Goal: Feedback & Contribution: Leave review/rating

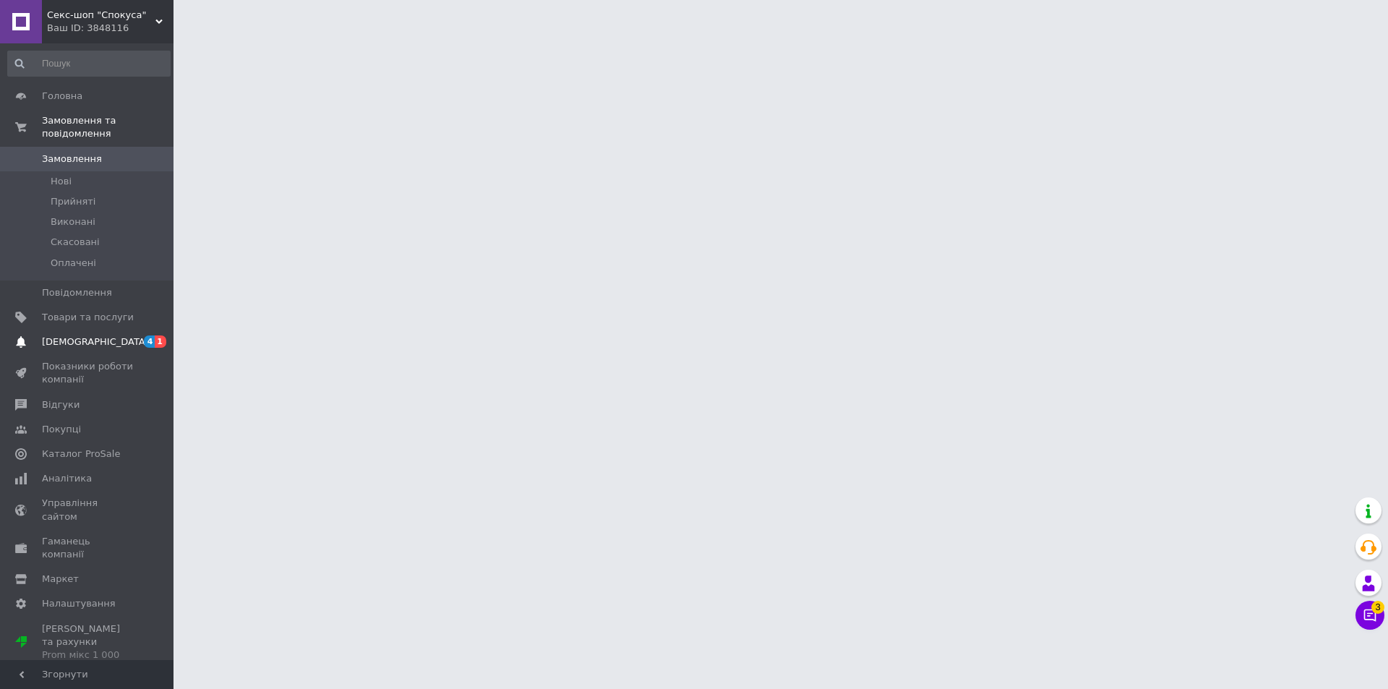
click at [61, 335] on span "[DEMOGRAPHIC_DATA]" at bounding box center [95, 341] width 107 height 13
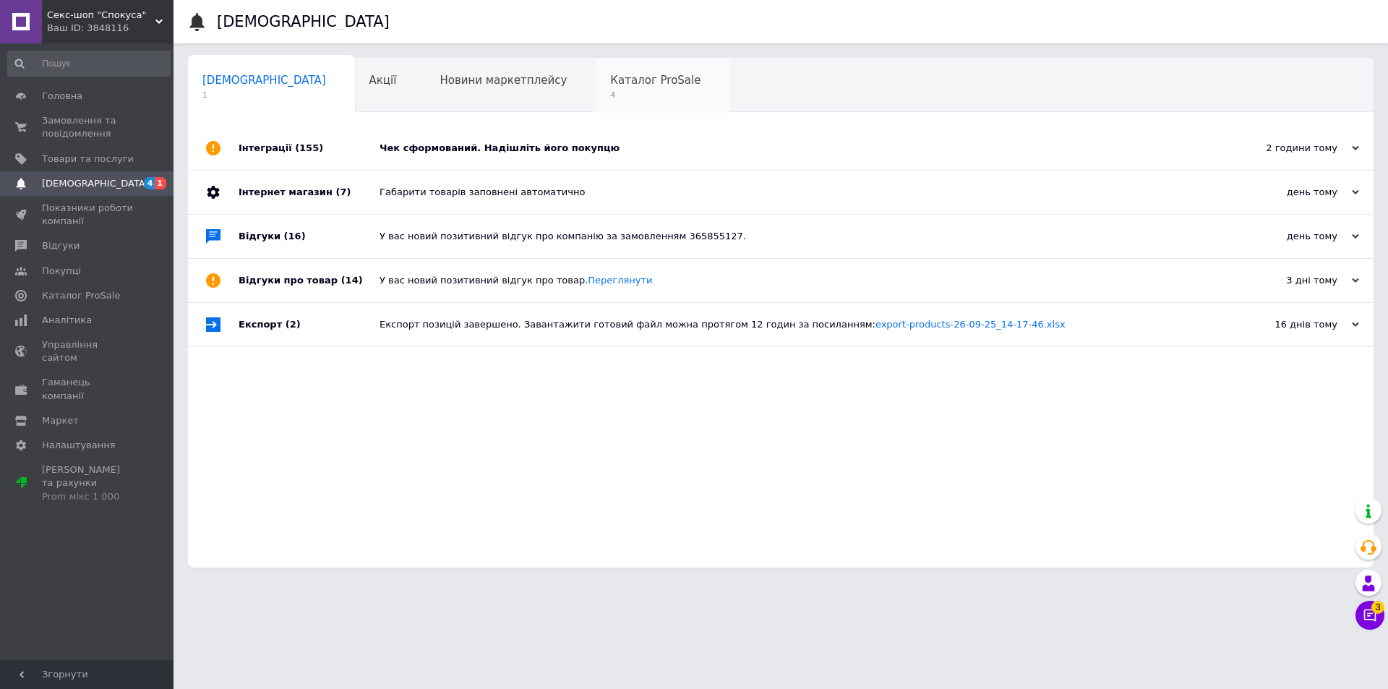
click at [610, 74] on span "Каталог ProSale" at bounding box center [655, 80] width 90 height 13
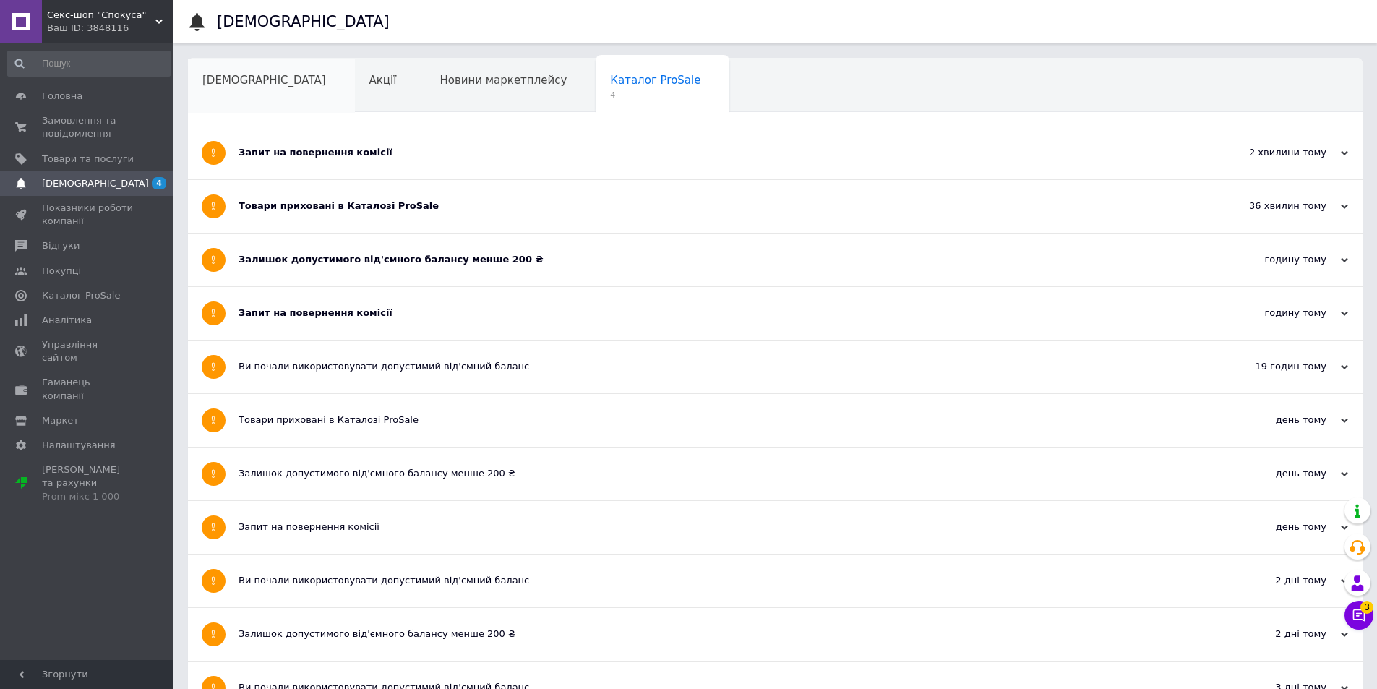
click at [244, 85] on span "[DEMOGRAPHIC_DATA]" at bounding box center [264, 80] width 124 height 13
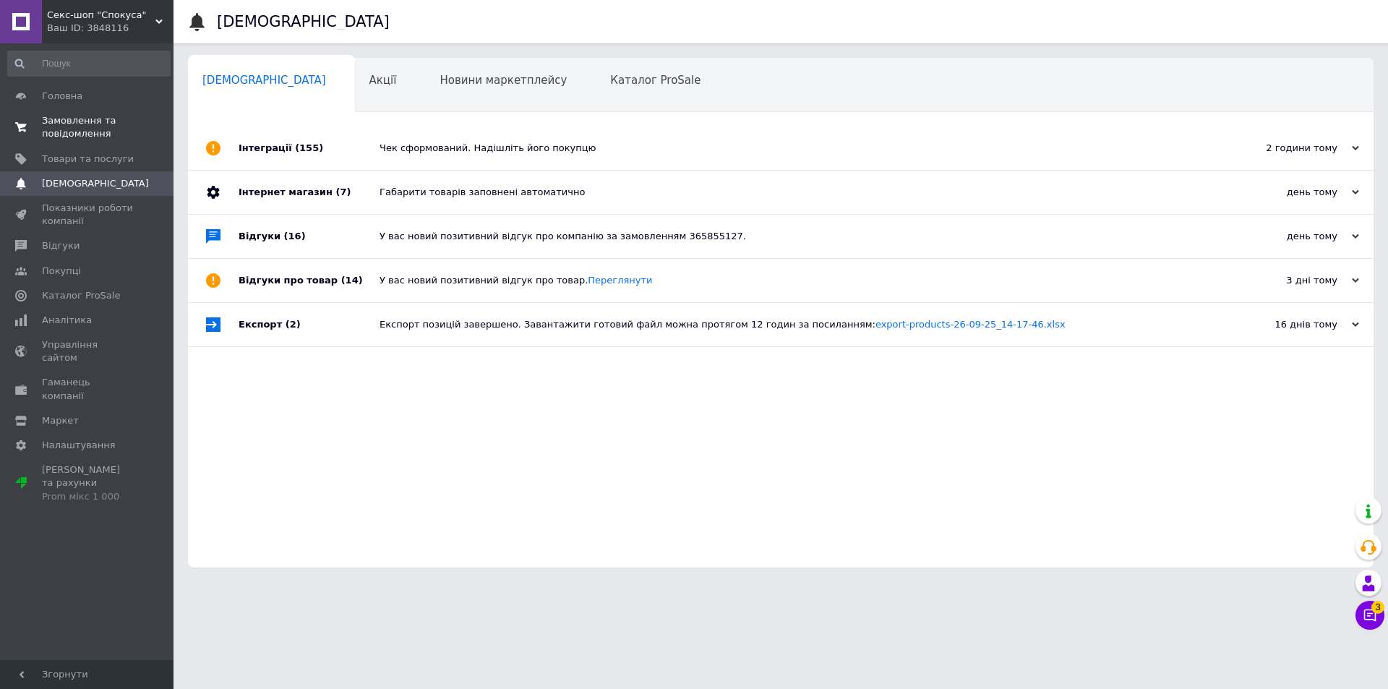
click at [73, 113] on link "Замовлення та повідомлення 0 0" at bounding box center [89, 127] width 178 height 38
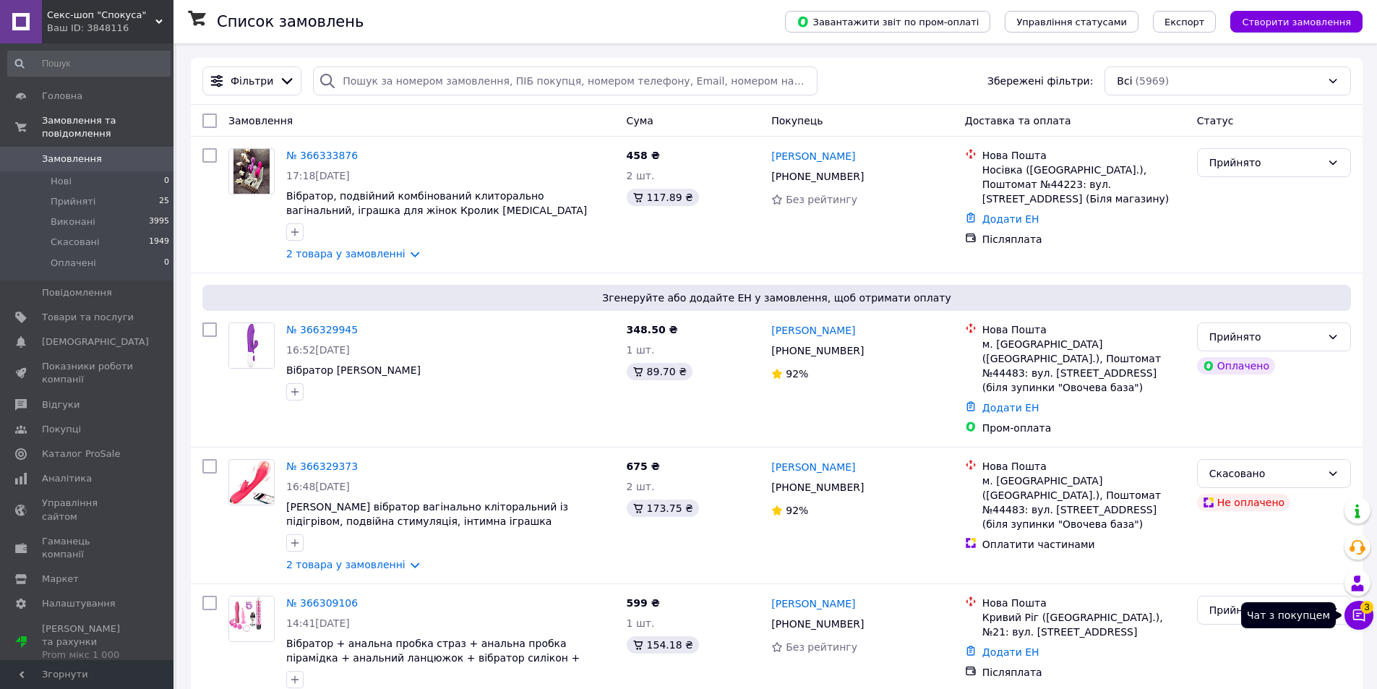
click at [1352, 619] on icon at bounding box center [1359, 615] width 14 height 14
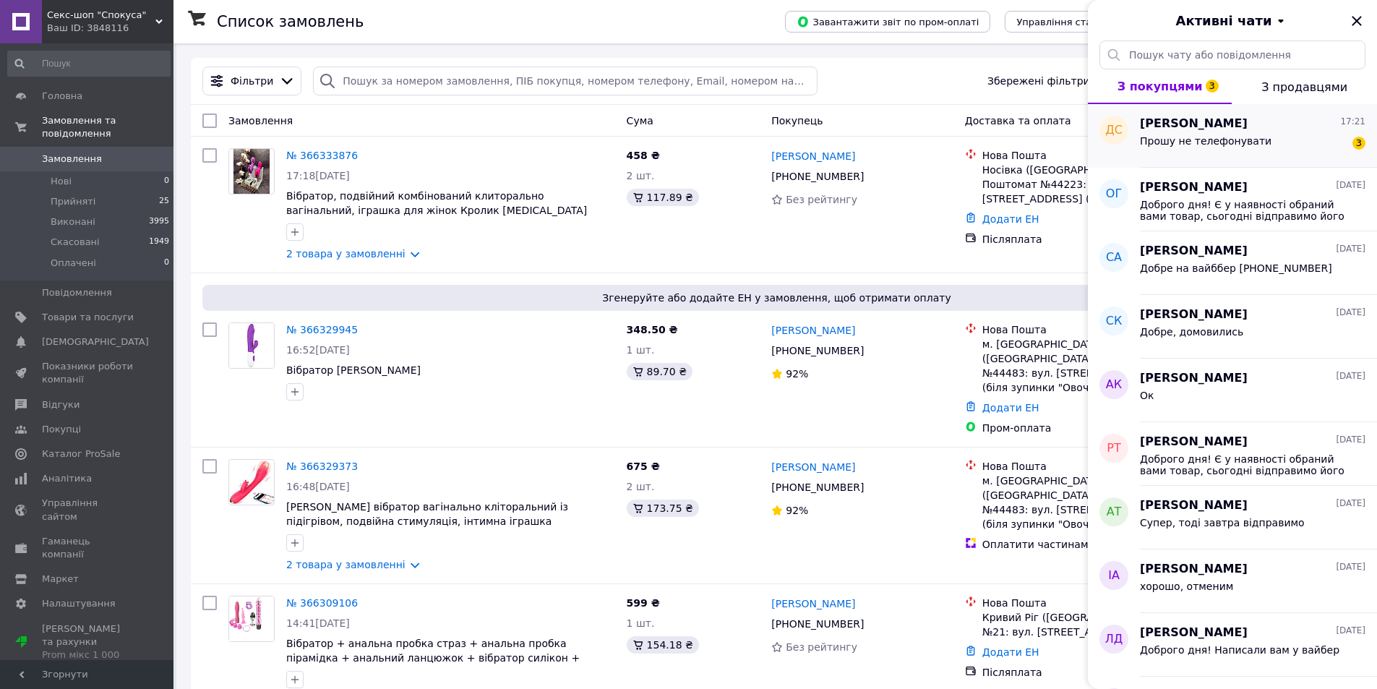
click at [1204, 131] on span "[PERSON_NAME]" at bounding box center [1194, 124] width 108 height 17
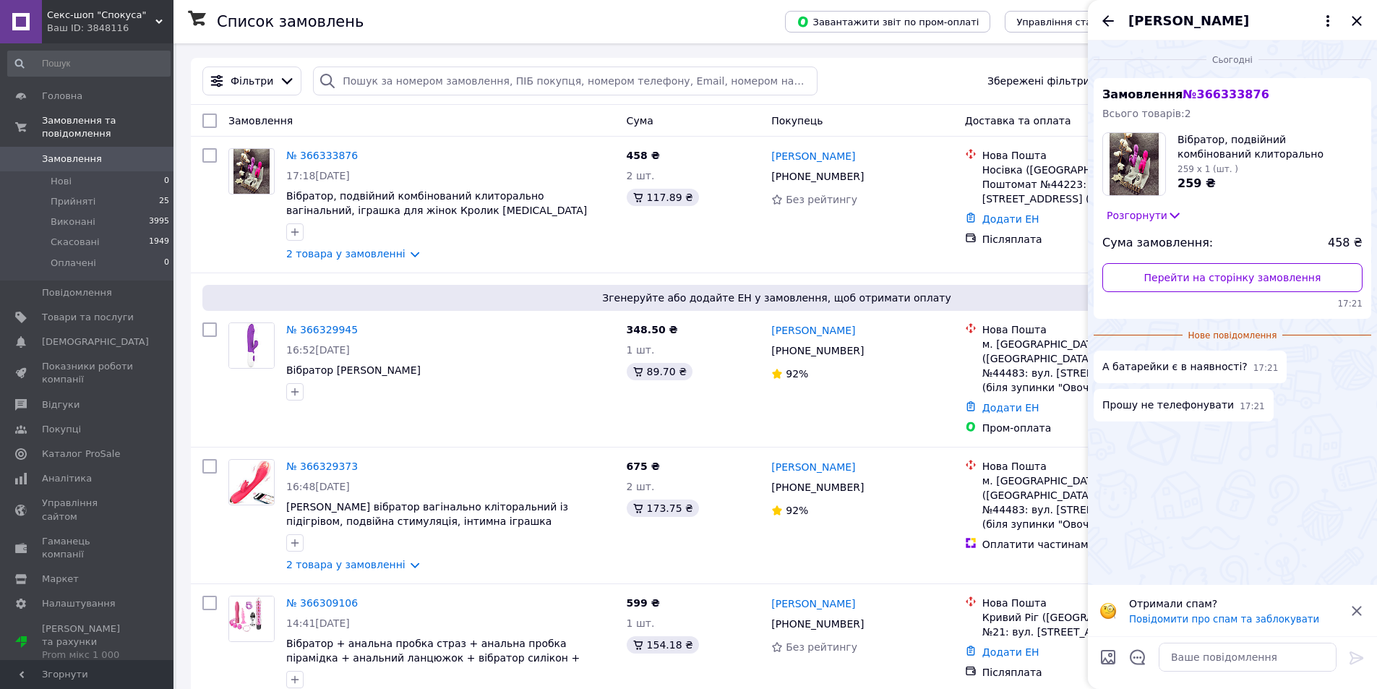
click at [1356, 608] on icon at bounding box center [1356, 610] width 17 height 17
click at [1195, 654] on textarea at bounding box center [1248, 657] width 178 height 29
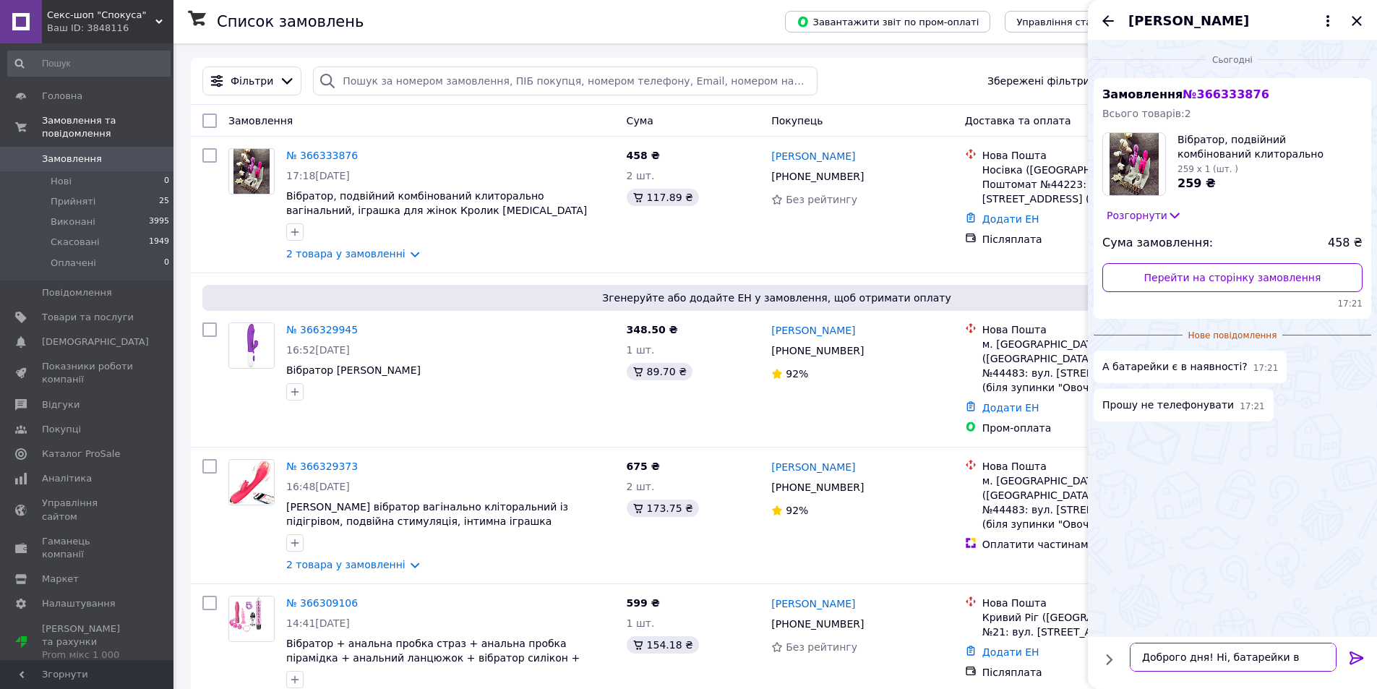
scroll to position [1, 0]
type textarea "Доброго дня! Ні, батарейки в комплекті не йдуть"
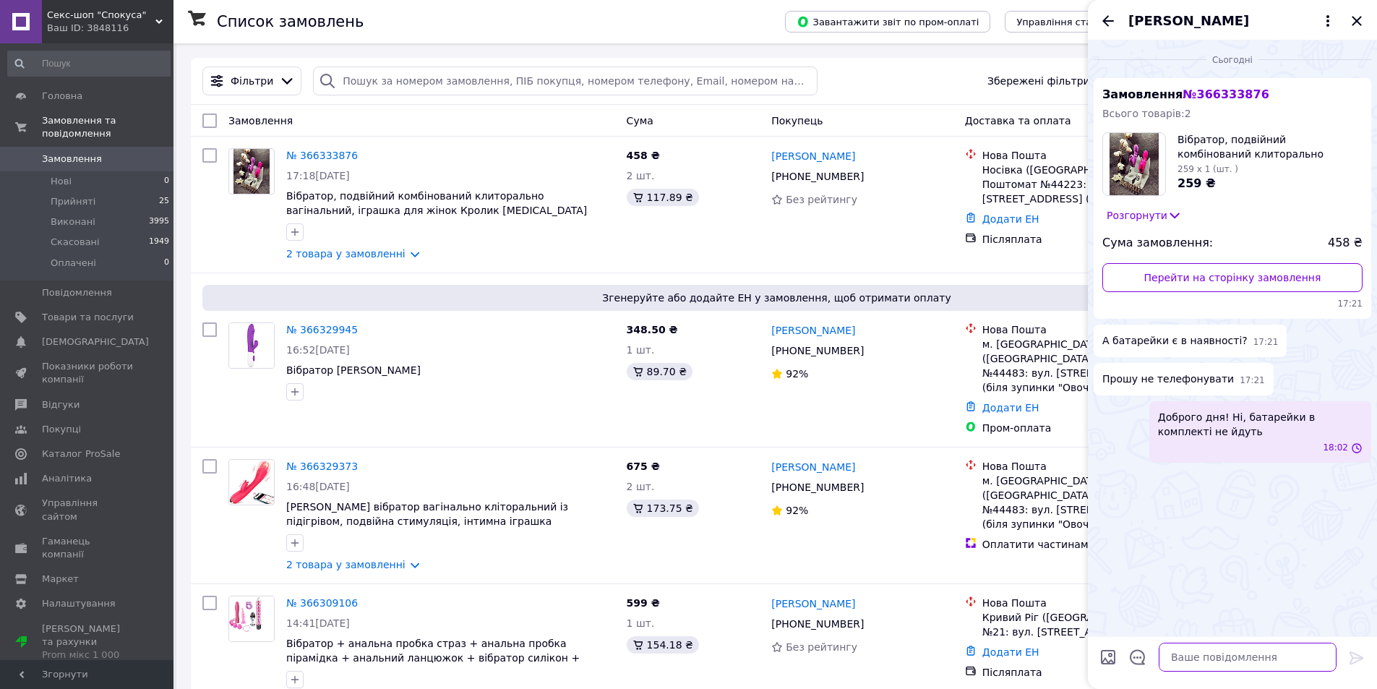
scroll to position [0, 0]
click at [1360, 22] on icon "Закрити" at bounding box center [1356, 20] width 17 height 17
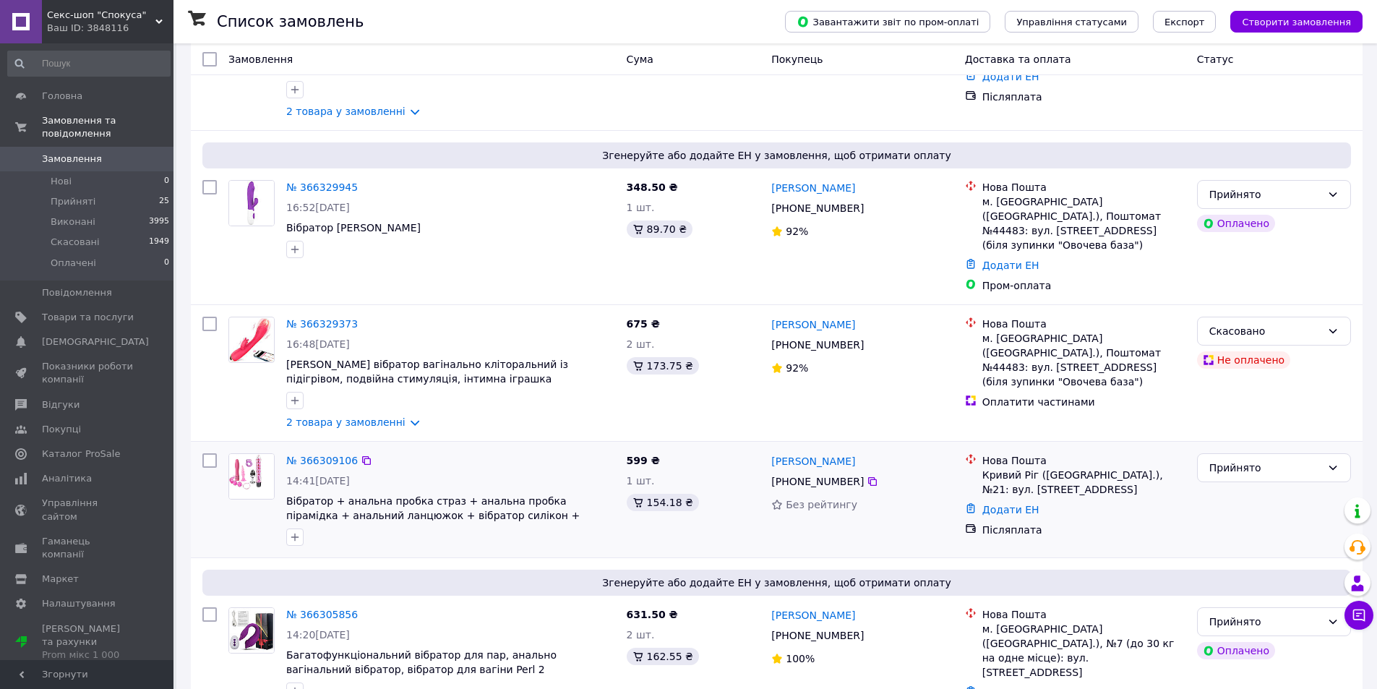
scroll to position [145, 0]
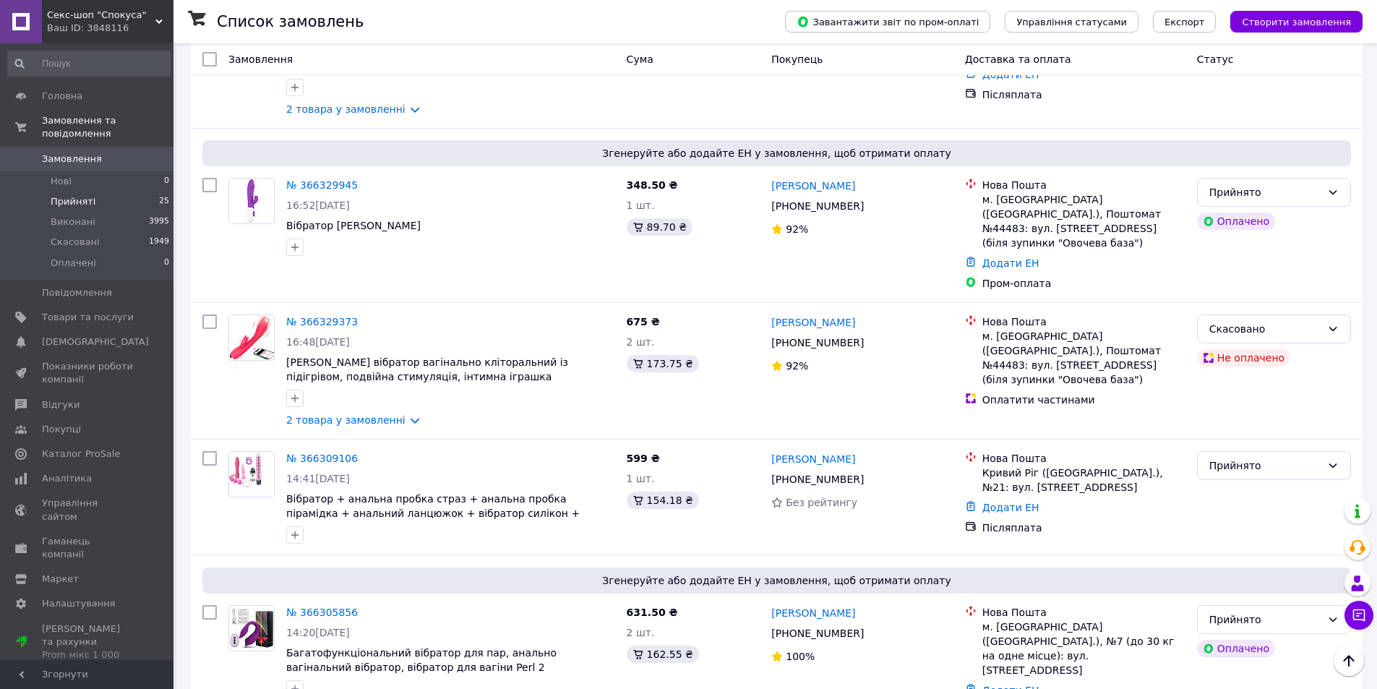
click at [69, 195] on span "Прийняті" at bounding box center [73, 201] width 45 height 13
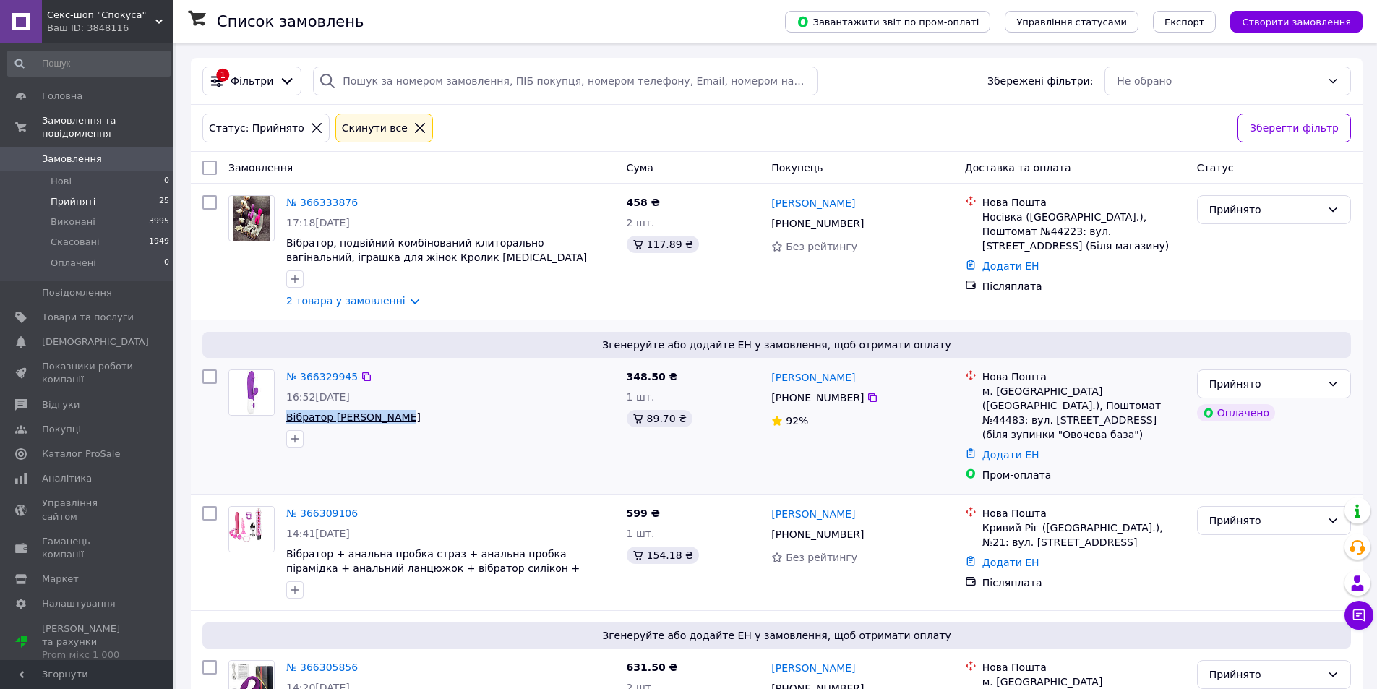
drag, startPoint x: 390, startPoint y: 415, endPoint x: 287, endPoint y: 413, distance: 103.4
click at [287, 413] on span "Вібратор [PERSON_NAME]" at bounding box center [450, 417] width 329 height 14
copy span "Вібратор [PERSON_NAME]"
drag, startPoint x: 788, startPoint y: 383, endPoint x: 766, endPoint y: 382, distance: 21.7
click at [766, 382] on div "[PERSON_NAME] [PHONE_NUMBER]%" at bounding box center [861, 426] width 193 height 124
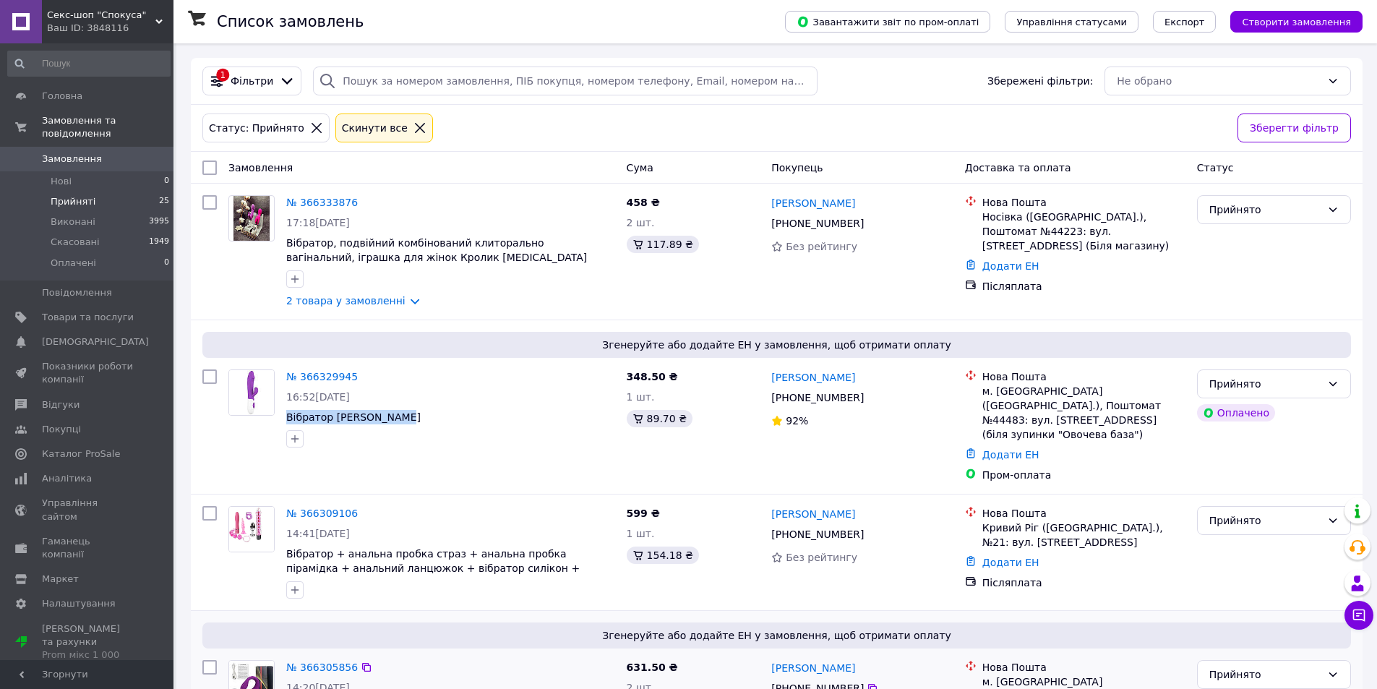
copy link "[PERSON_NAME]"
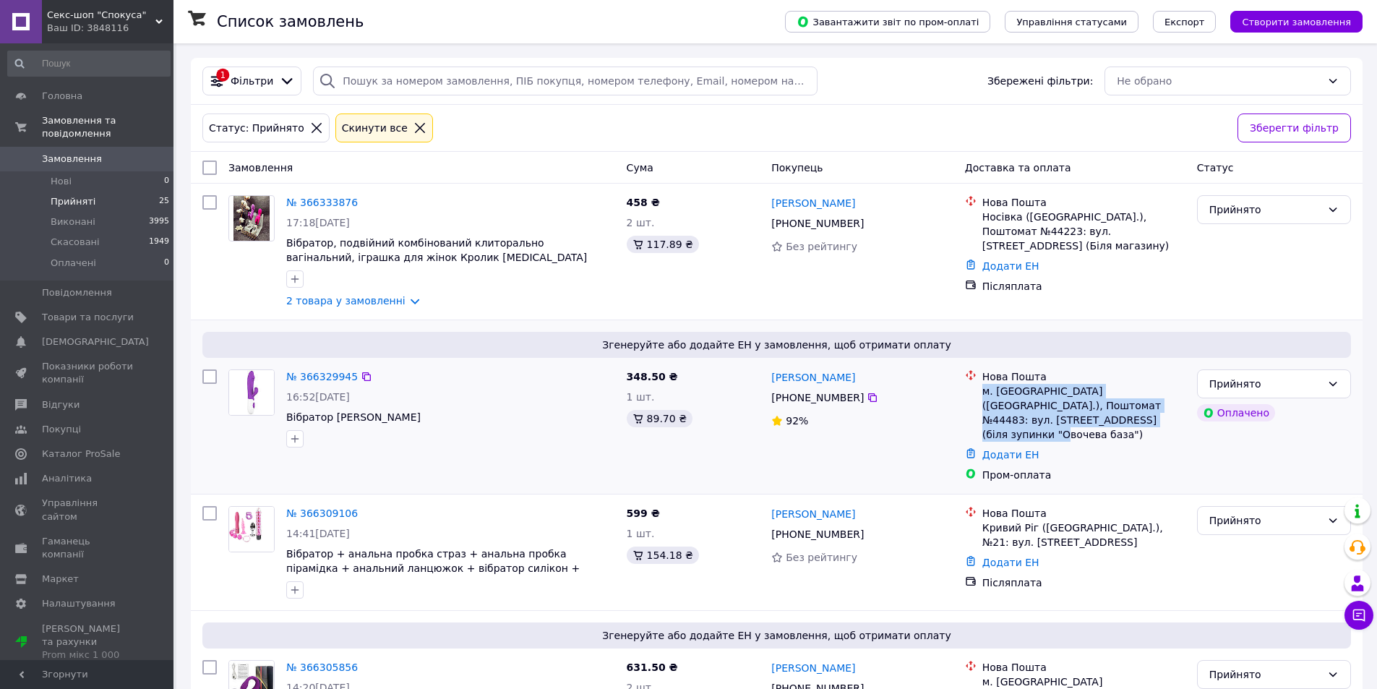
drag, startPoint x: 1067, startPoint y: 423, endPoint x: 979, endPoint y: 392, distance: 92.6
click at [979, 392] on div "Нова Пошта м. [GEOGRAPHIC_DATA] ([GEOGRAPHIC_DATA].), Поштомат №44483: вул. [ST…" at bounding box center [1083, 405] width 209 height 72
copy div "м. [GEOGRAPHIC_DATA] ([GEOGRAPHIC_DATA].), Поштомат №44483: вул. [STREET_ADDRES…"
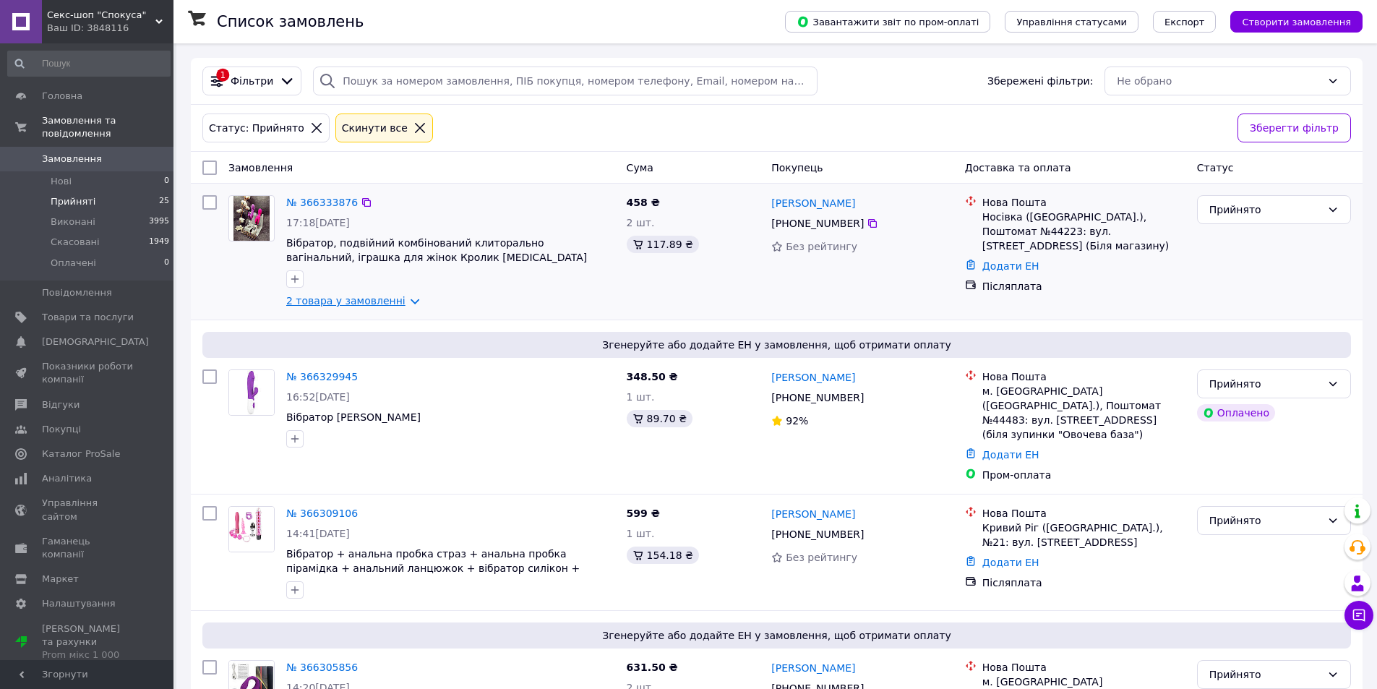
click at [353, 302] on link "2 товара у замовленні" at bounding box center [345, 301] width 119 height 12
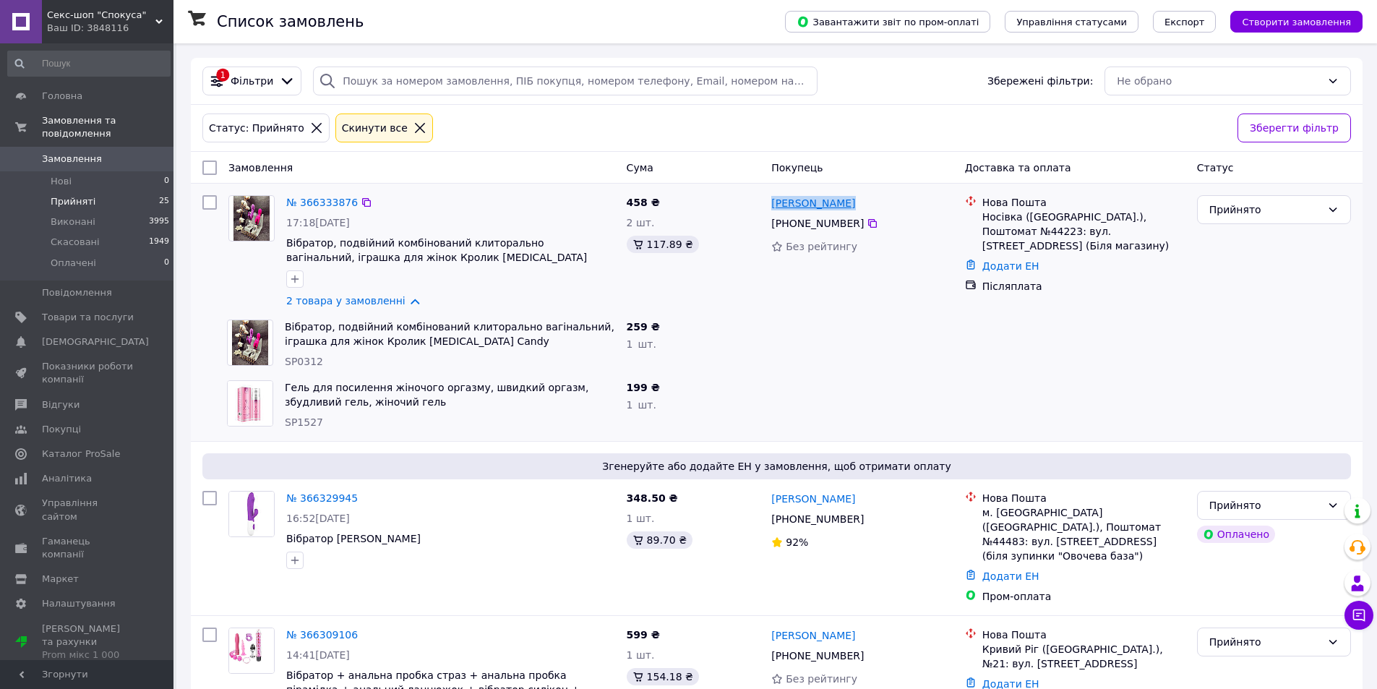
drag, startPoint x: 859, startPoint y: 199, endPoint x: 774, endPoint y: 203, distance: 84.6
click at [774, 203] on div "[PERSON_NAME]" at bounding box center [862, 203] width 184 height 18
copy link "[PERSON_NAME]"
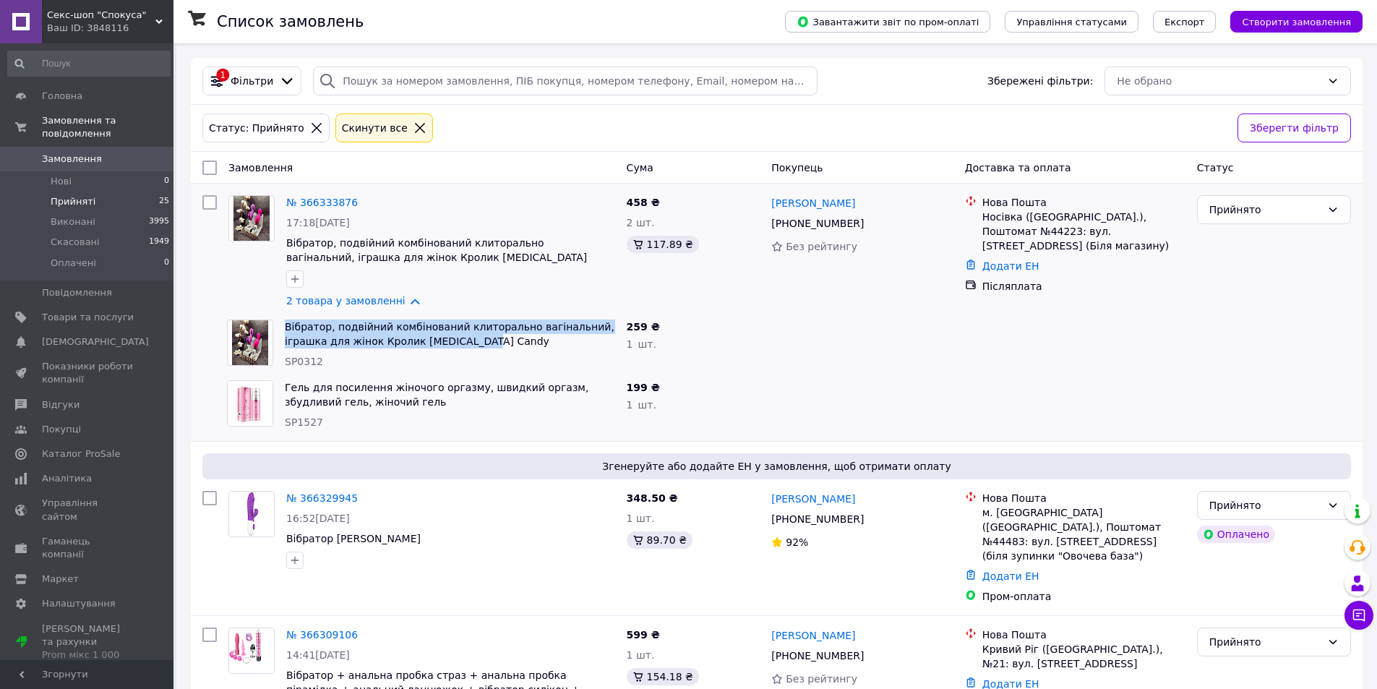
drag, startPoint x: 341, startPoint y: 332, endPoint x: 283, endPoint y: 325, distance: 59.0
click at [283, 325] on div "Вібратор, подвійний комбінований клиторально вагінальний, іграшка для жінок Кро…" at bounding box center [450, 344] width 342 height 61
copy link "Вібратор, подвійний комбінований клиторально вагінальний, іграшка для жінок Кро…"
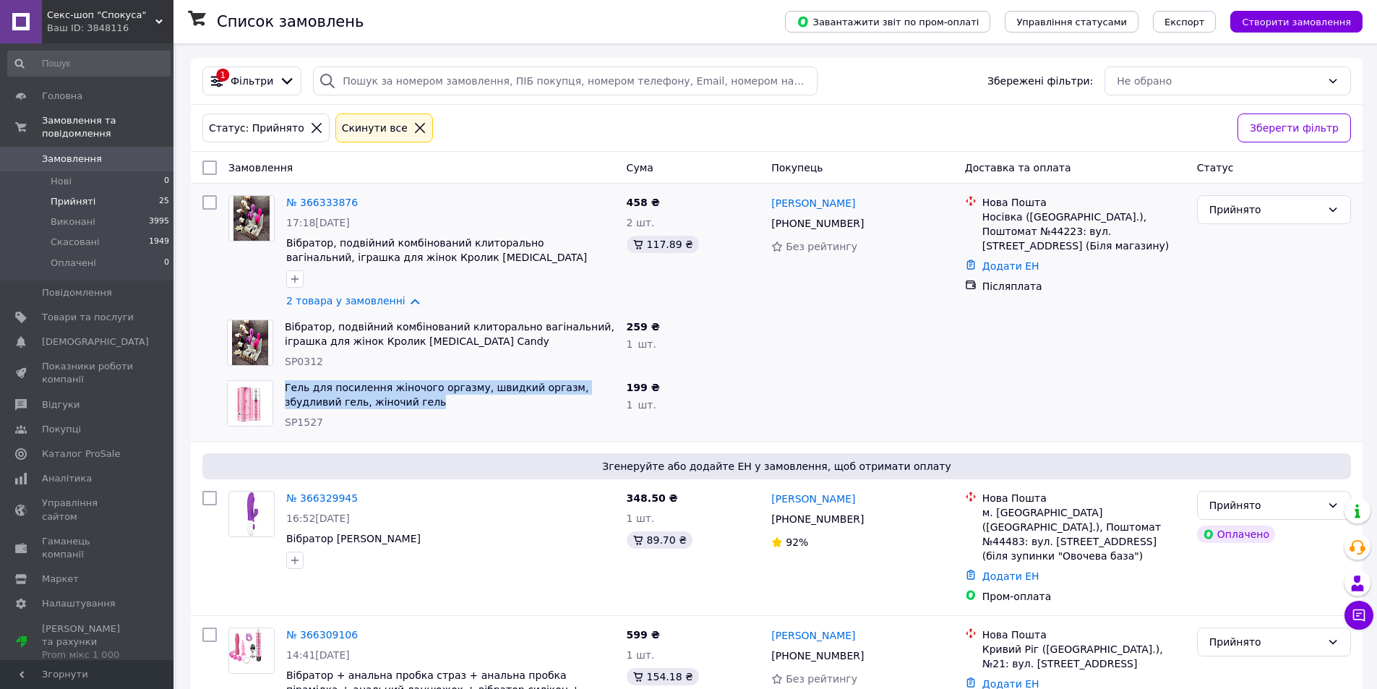
drag, startPoint x: 377, startPoint y: 400, endPoint x: 283, endPoint y: 385, distance: 94.6
click at [283, 385] on div "Гель для посилення жіночого оргазму, швидкий оргазм, збудливий гель, жіночий ге…" at bounding box center [450, 404] width 342 height 61
copy link "Гель для посилення жіночого оргазму, швидкий оргазм, збудливий гель, жіночий ге…"
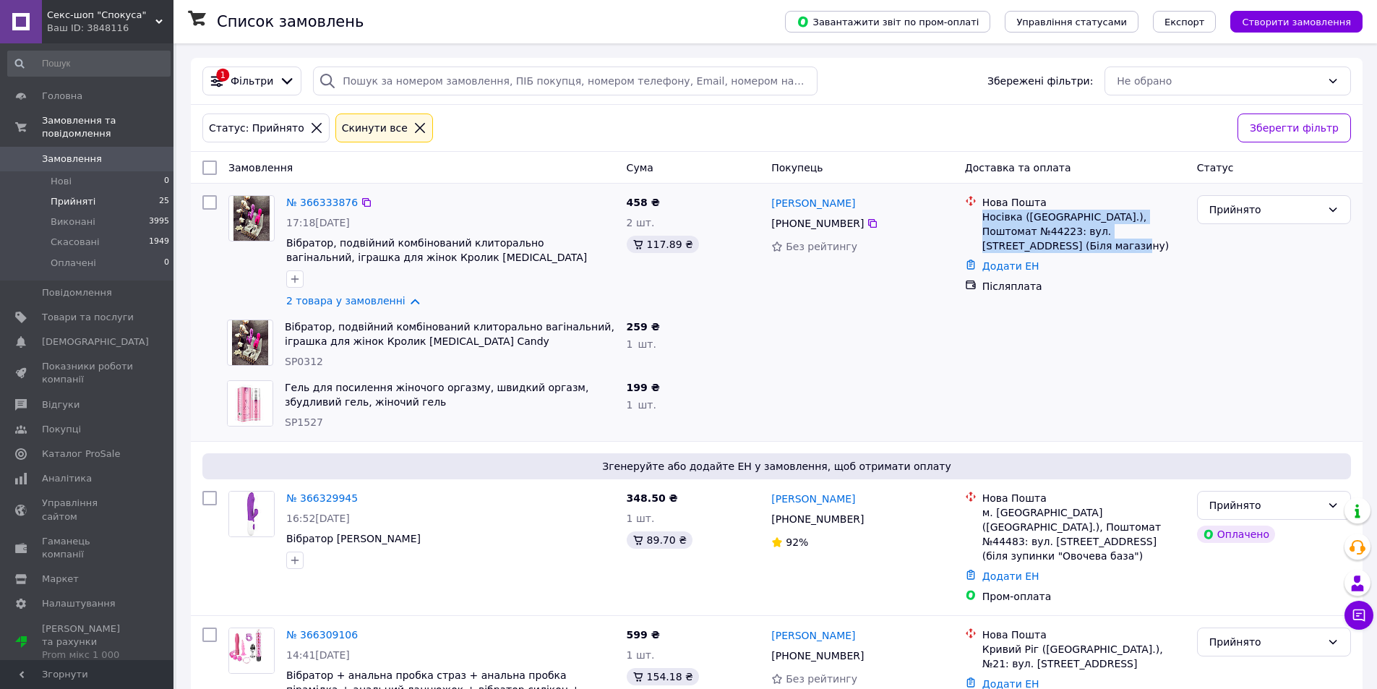
drag, startPoint x: 1045, startPoint y: 247, endPoint x: 979, endPoint y: 220, distance: 71.3
click at [979, 220] on div "Нова Пошта Носівка ([GEOGRAPHIC_DATA].), Поштомат №44223: вул. [STREET_ADDRESS]…" at bounding box center [1083, 224] width 209 height 58
copy div "Носівка ([GEOGRAPHIC_DATA].), Поштомат №44223: вул. [STREET_ADDRESS] (Біля мага…"
click at [372, 304] on link "2 товара у замовленні" at bounding box center [345, 301] width 119 height 12
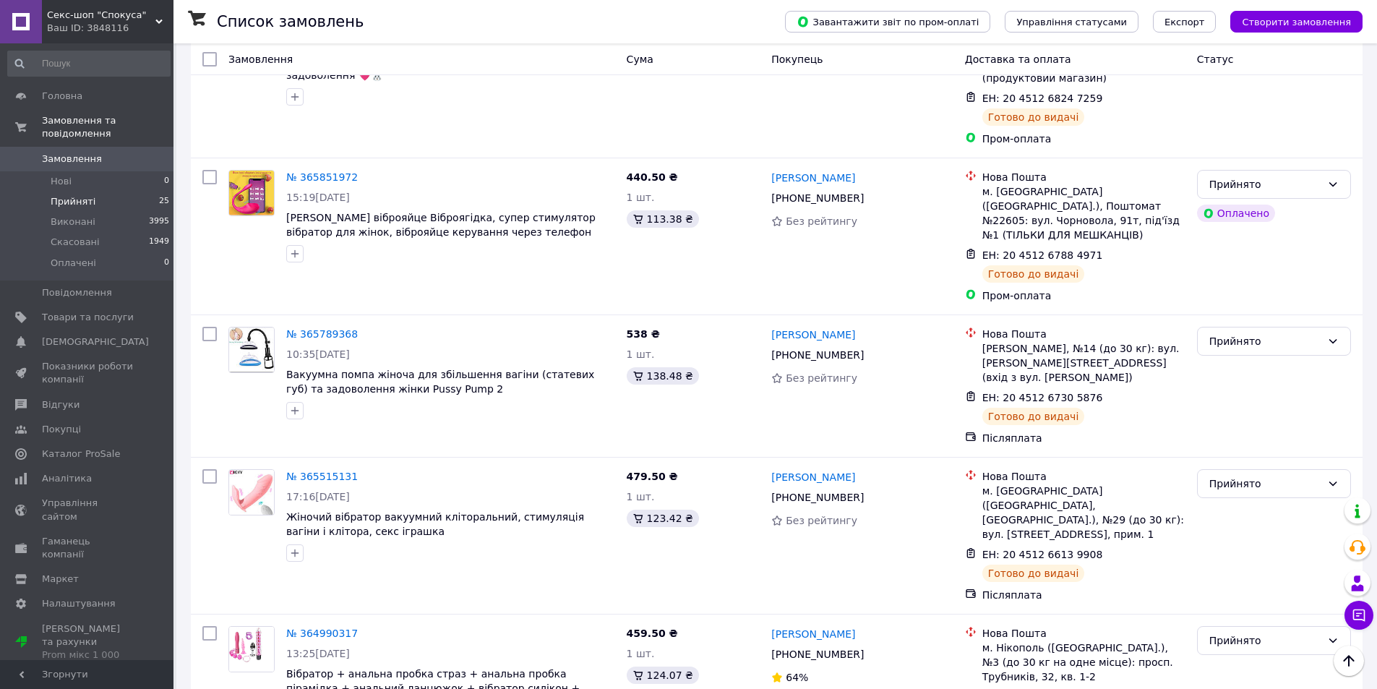
scroll to position [2355, 0]
click at [111, 213] on li "Виконані 3995" at bounding box center [89, 222] width 178 height 20
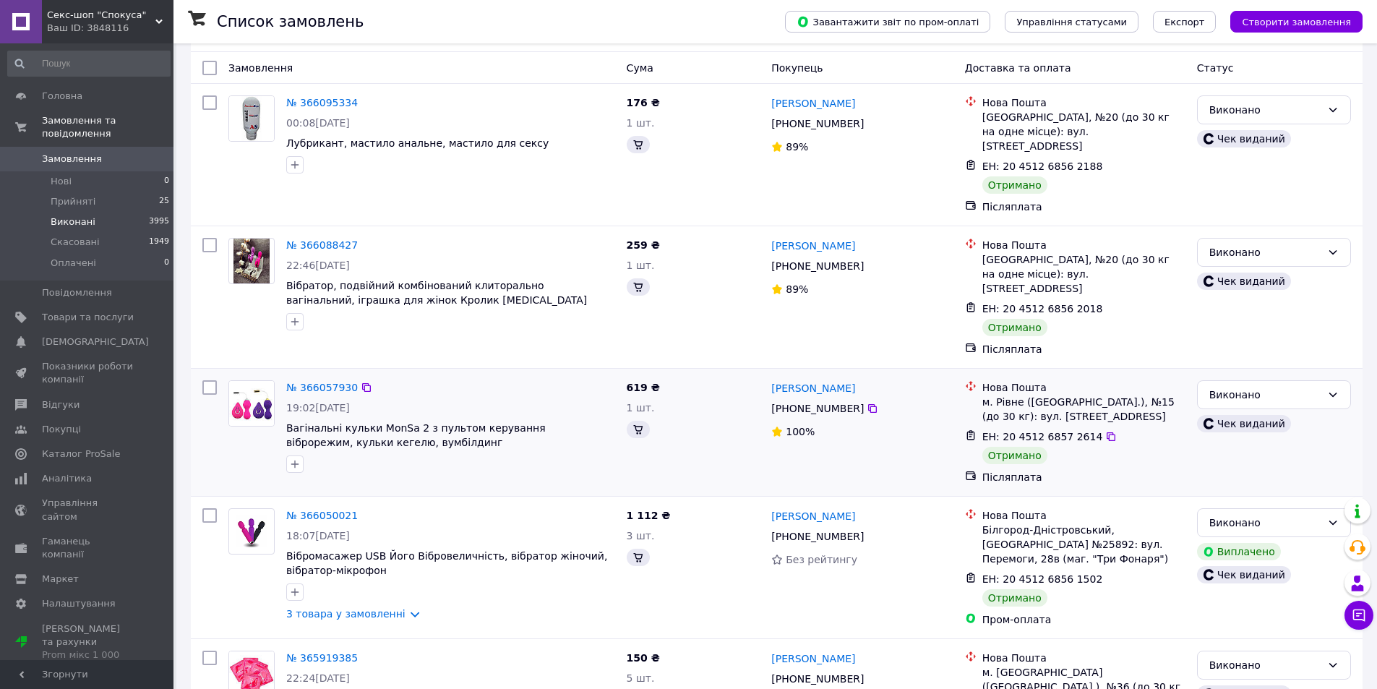
scroll to position [27, 0]
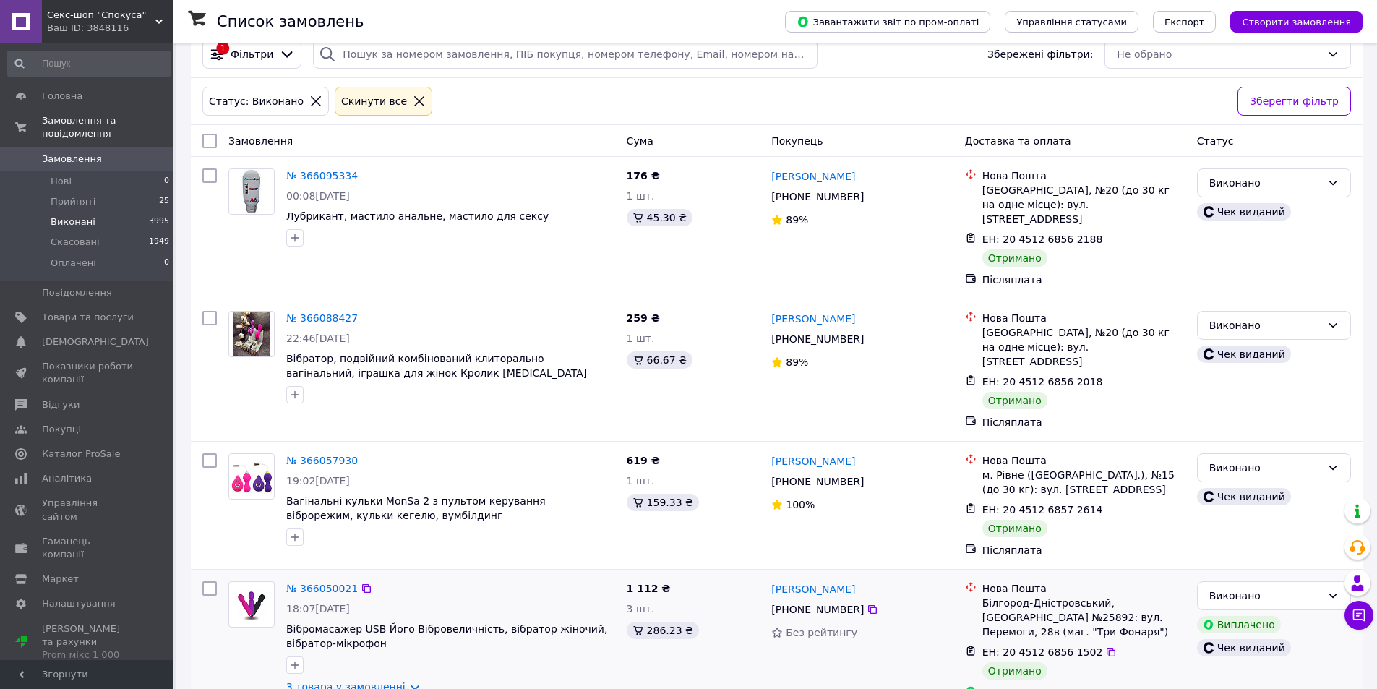
click at [799, 582] on link "[PERSON_NAME]" at bounding box center [813, 589] width 84 height 14
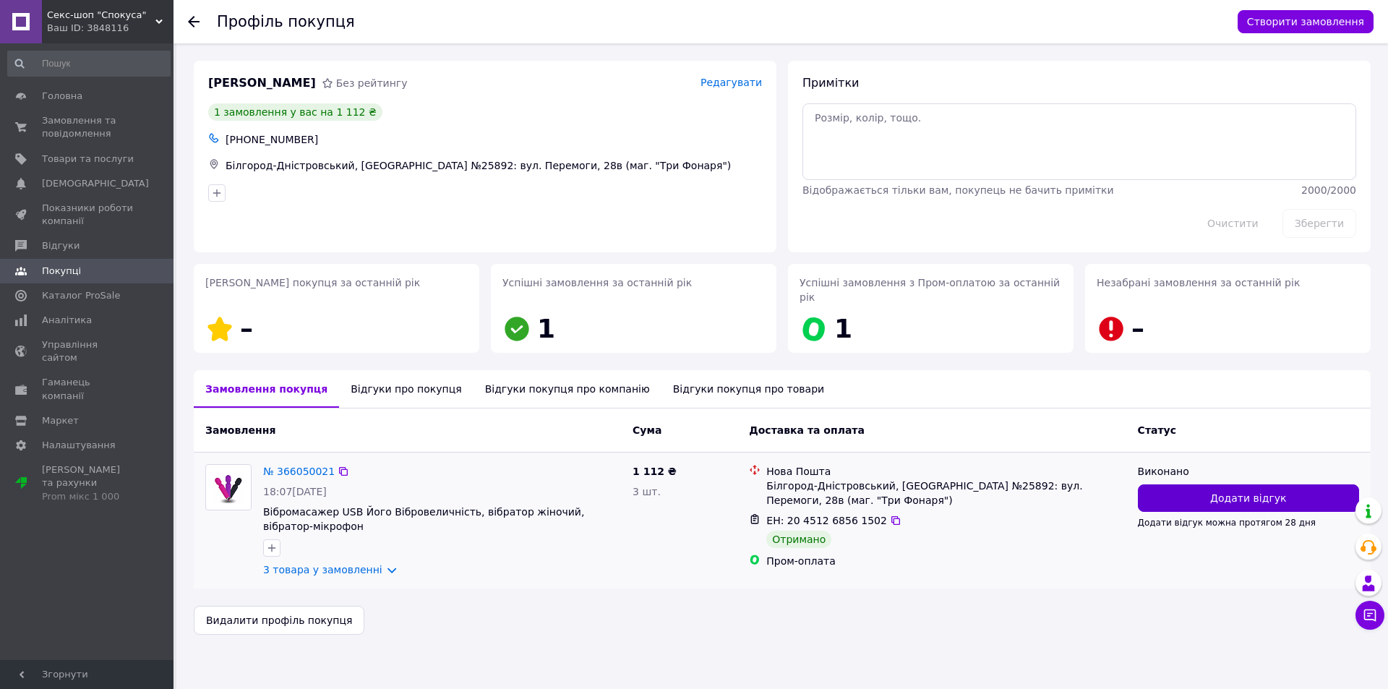
click at [1198, 490] on button "Додати відгук" at bounding box center [1248, 497] width 221 height 27
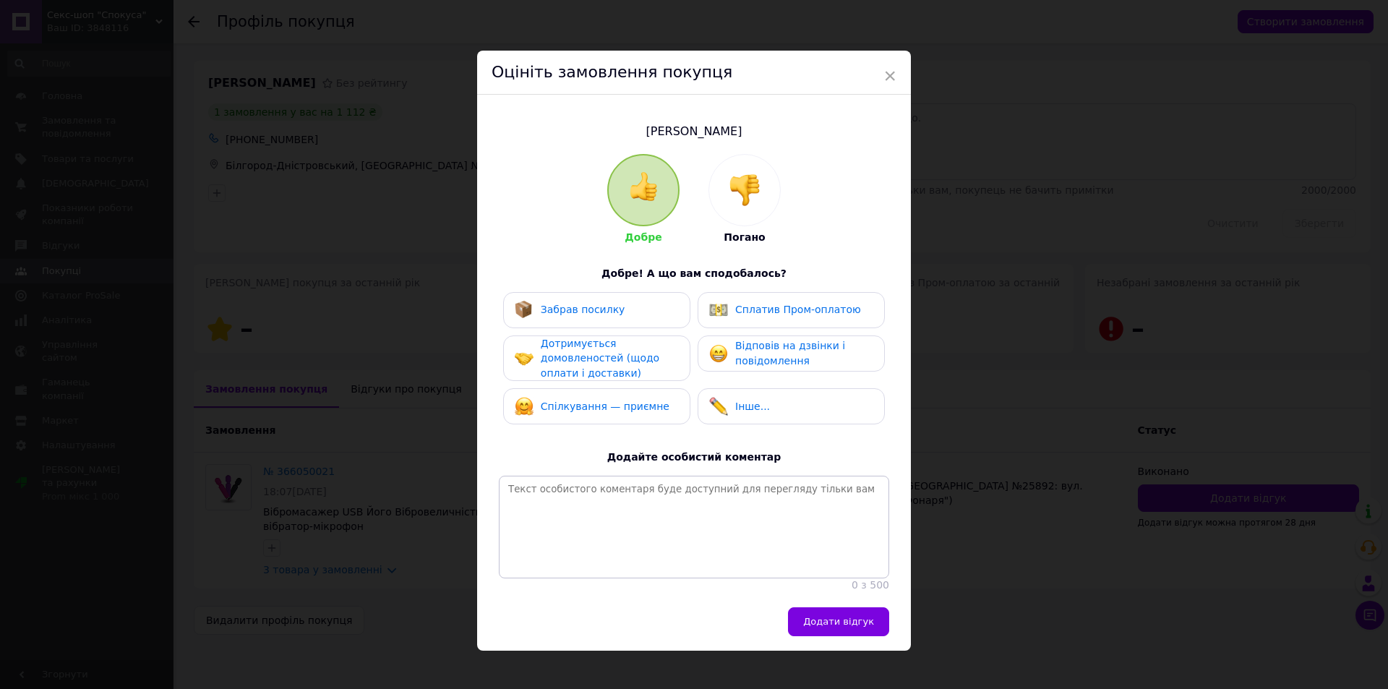
click at [622, 299] on div "Забрав посилку" at bounding box center [596, 310] width 187 height 36
click at [757, 306] on span "Сплатив Пром-оплатою" at bounding box center [798, 310] width 126 height 12
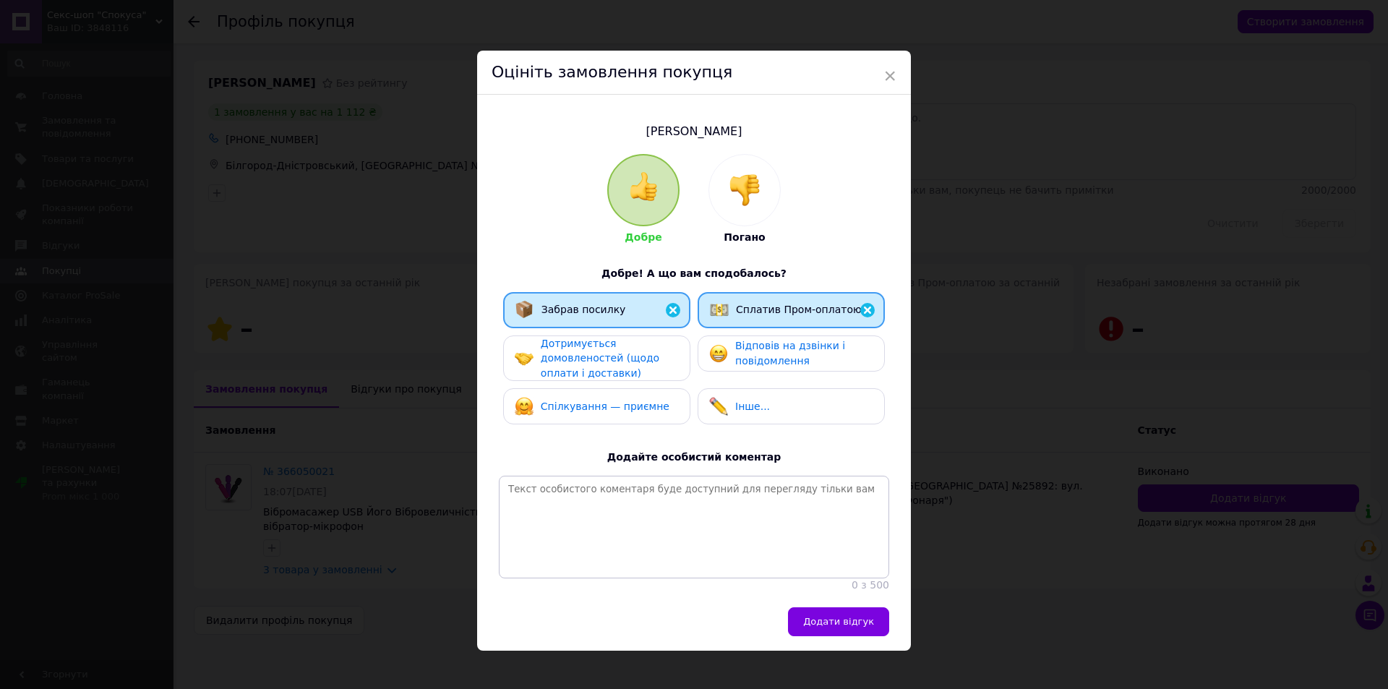
drag, startPoint x: 752, startPoint y: 346, endPoint x: 657, endPoint y: 356, distance: 95.9
click at [752, 346] on span "Відповів на дзвінки і повідомлення" at bounding box center [790, 353] width 110 height 27
drag, startPoint x: 657, startPoint y: 356, endPoint x: 611, endPoint y: 411, distance: 71.8
click at [656, 357] on div "Дотримується домовленостей (щодо оплати і доставки)" at bounding box center [609, 358] width 137 height 45
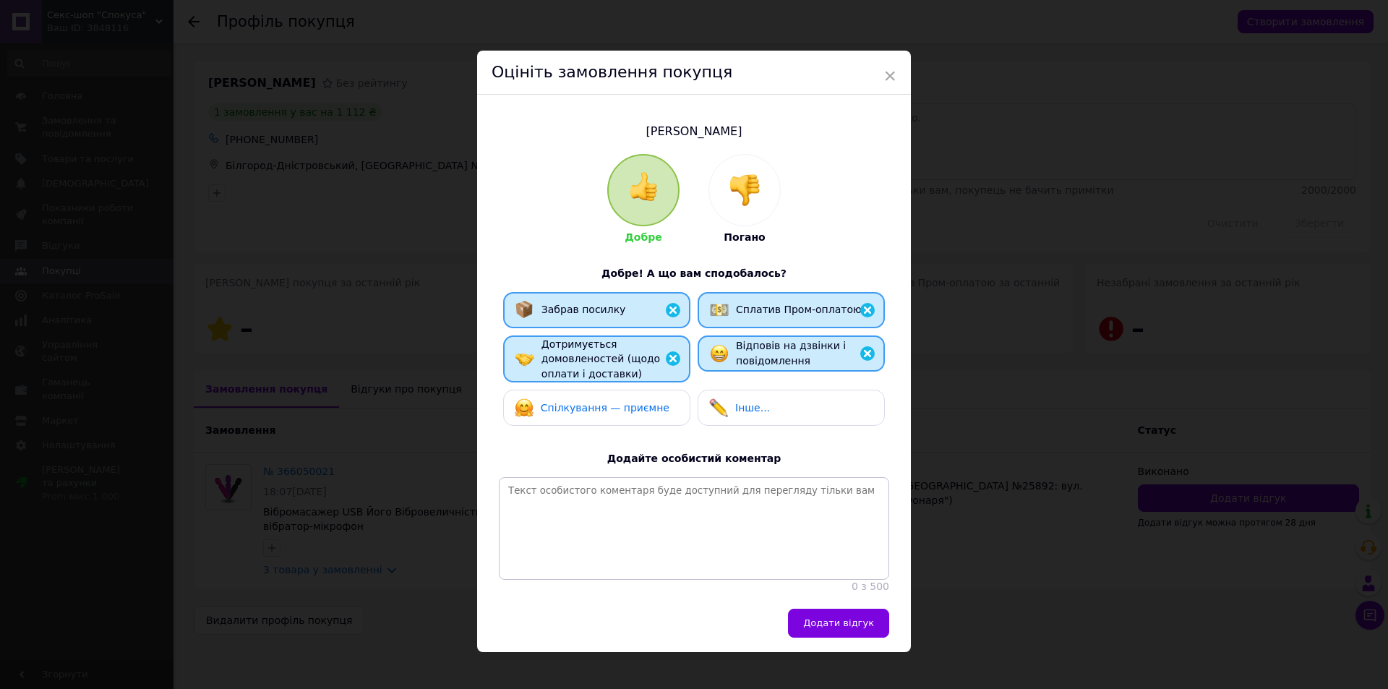
click at [610, 411] on span "Спілкування — приємне" at bounding box center [605, 408] width 129 height 12
click at [851, 628] on span "Додати відгук" at bounding box center [838, 622] width 71 height 11
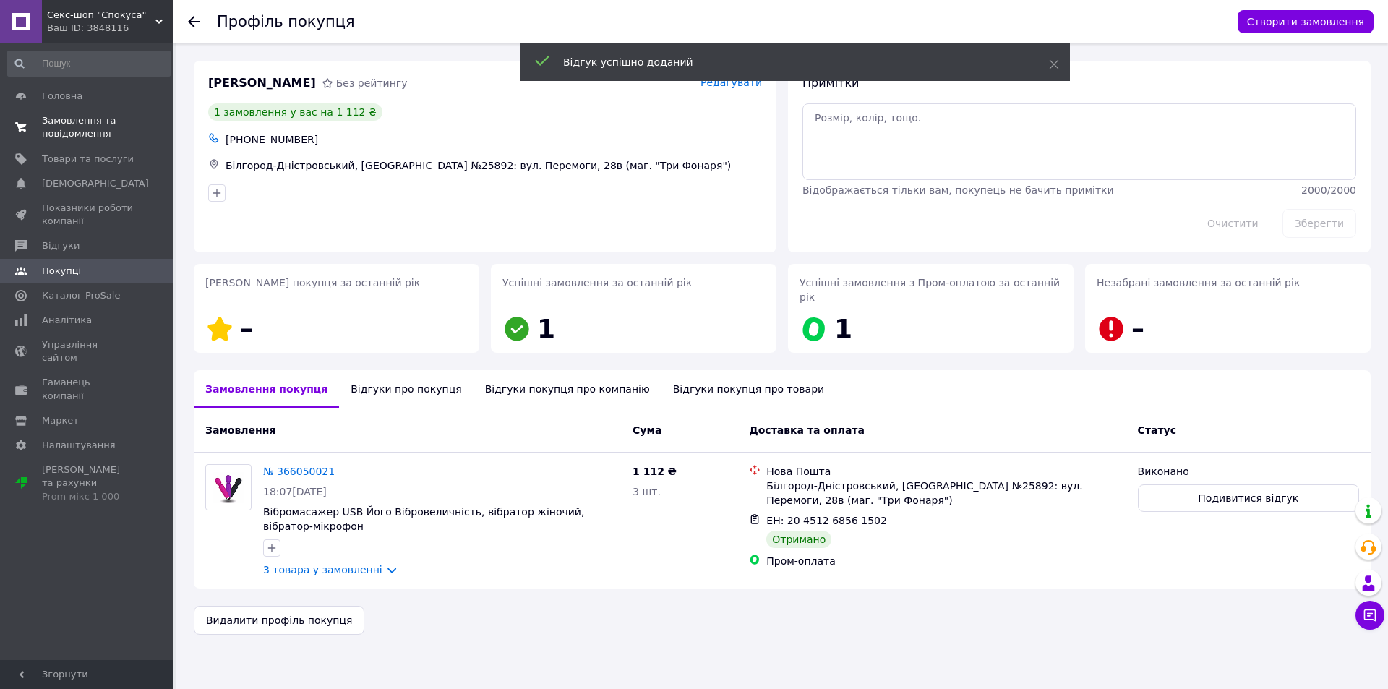
click at [112, 126] on span "Замовлення та повідомлення" at bounding box center [88, 127] width 92 height 26
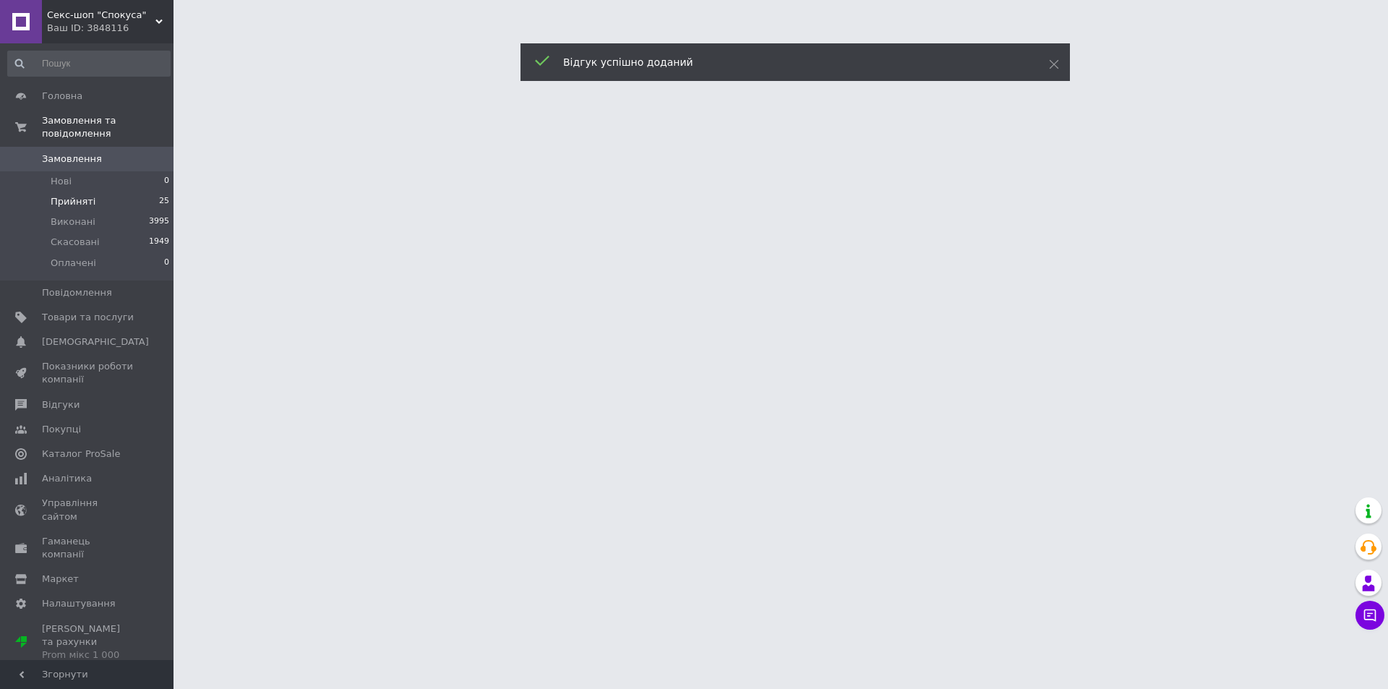
click at [98, 192] on li "Прийняті 25" at bounding box center [89, 202] width 178 height 20
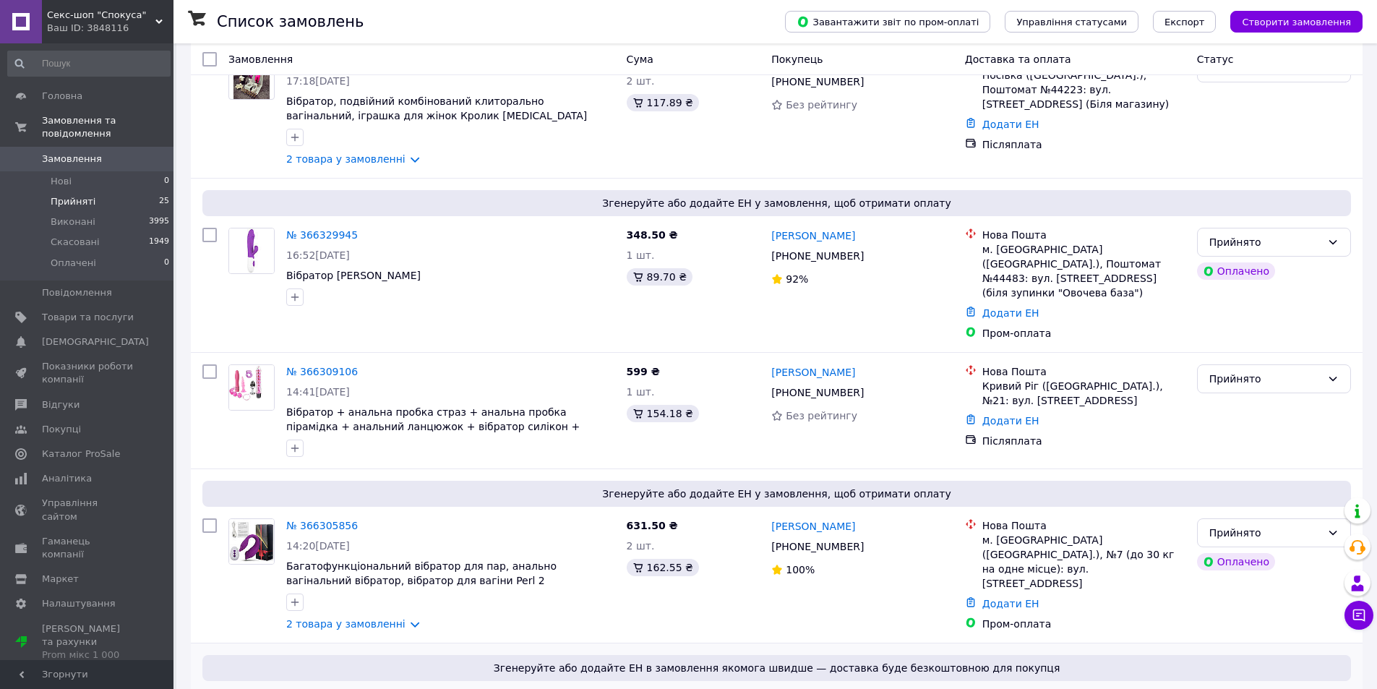
scroll to position [145, 0]
